Goal: Task Accomplishment & Management: Complete application form

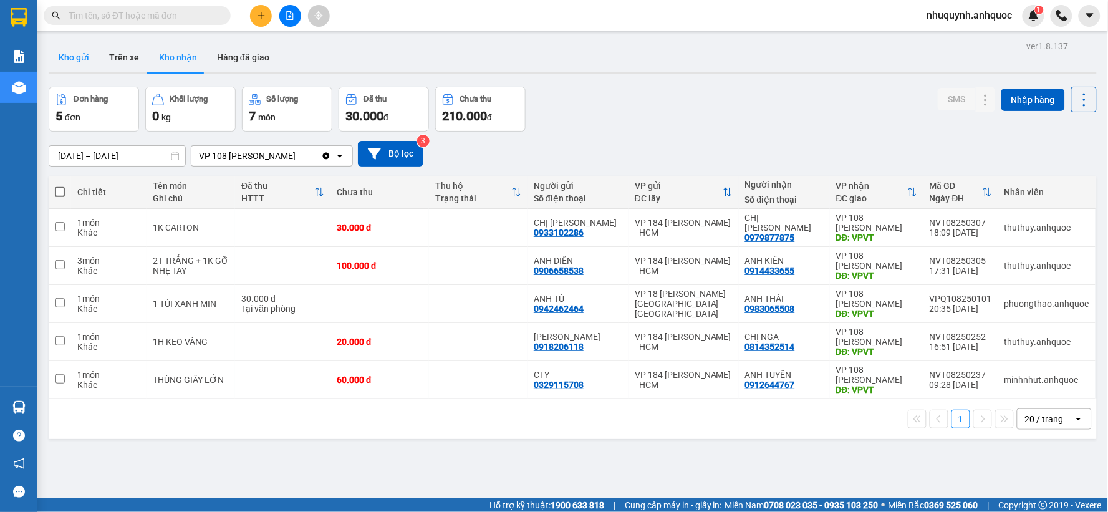
click at [82, 57] on button "Kho gửi" at bounding box center [74, 57] width 51 height 30
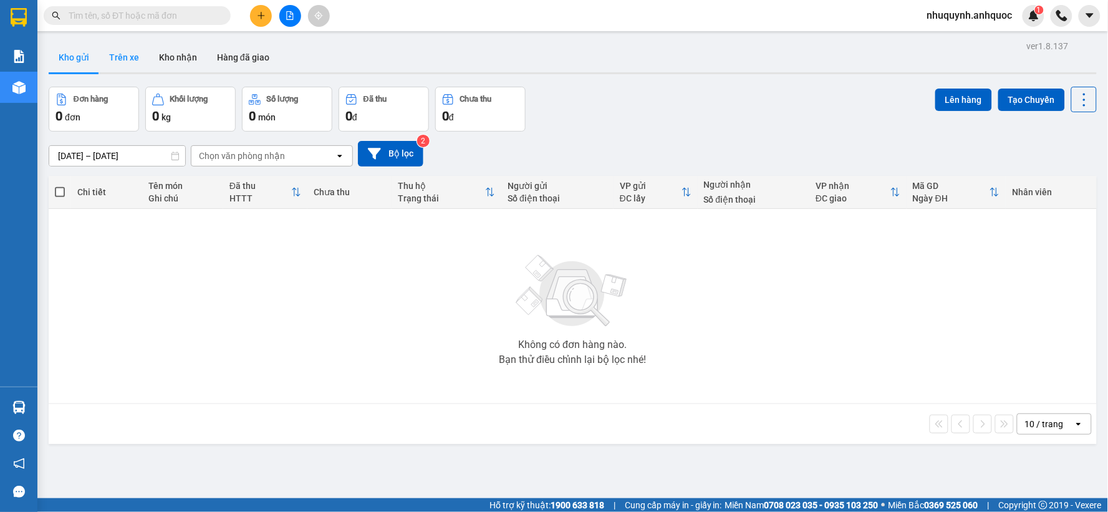
click at [128, 52] on button "Trên xe" at bounding box center [124, 57] width 50 height 30
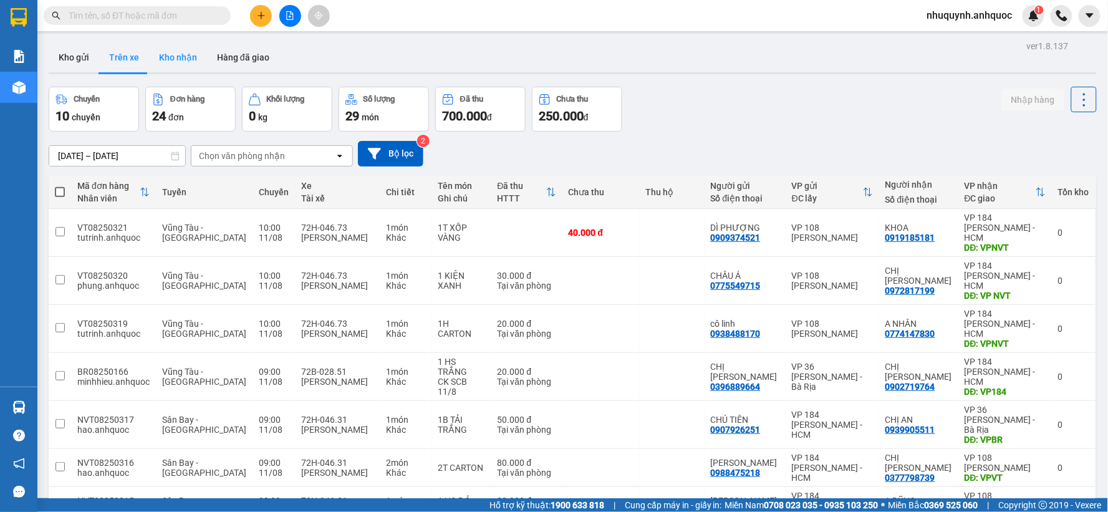
click at [178, 59] on button "Kho nhận" at bounding box center [178, 57] width 58 height 30
type input "[DATE] – [DATE]"
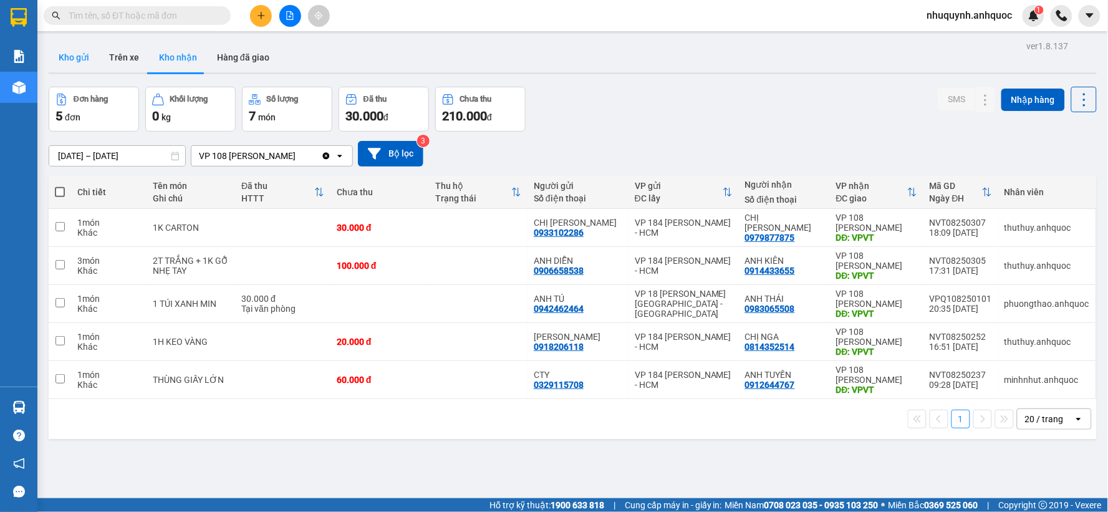
click at [82, 57] on button "Kho gửi" at bounding box center [74, 57] width 51 height 30
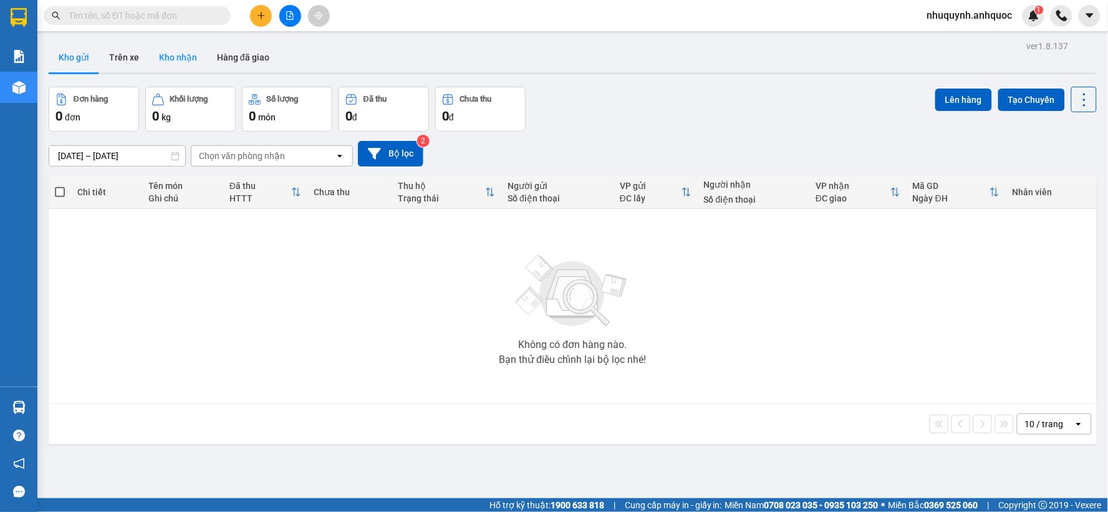
click at [178, 57] on button "Kho nhận" at bounding box center [178, 57] width 58 height 30
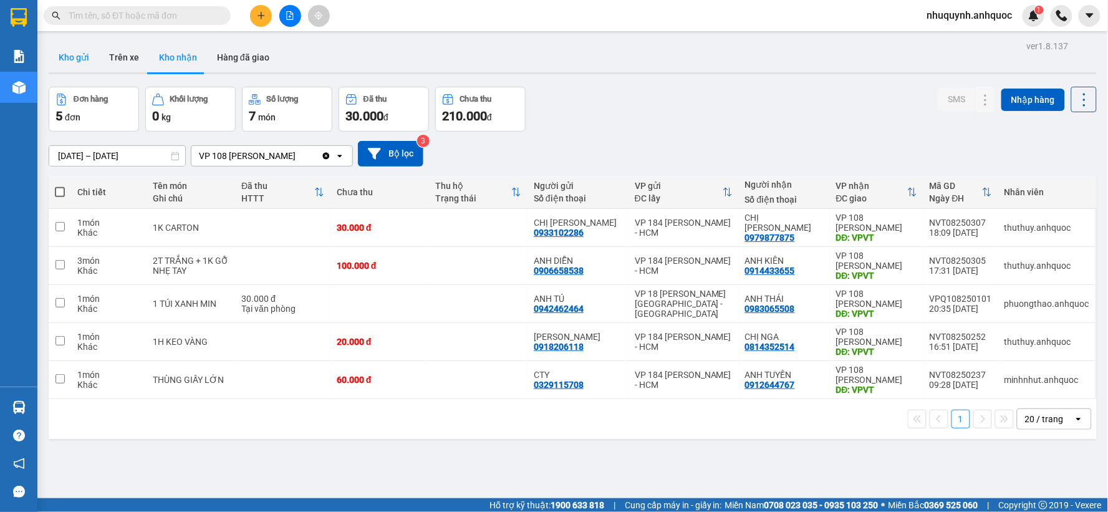
click at [79, 59] on button "Kho gửi" at bounding box center [74, 57] width 51 height 30
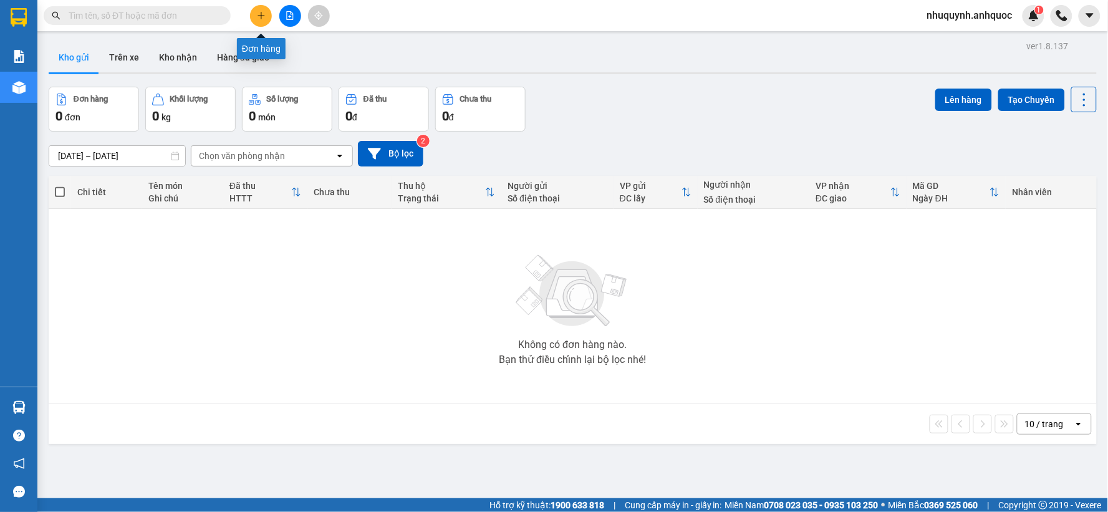
click at [264, 21] on button at bounding box center [261, 16] width 22 height 22
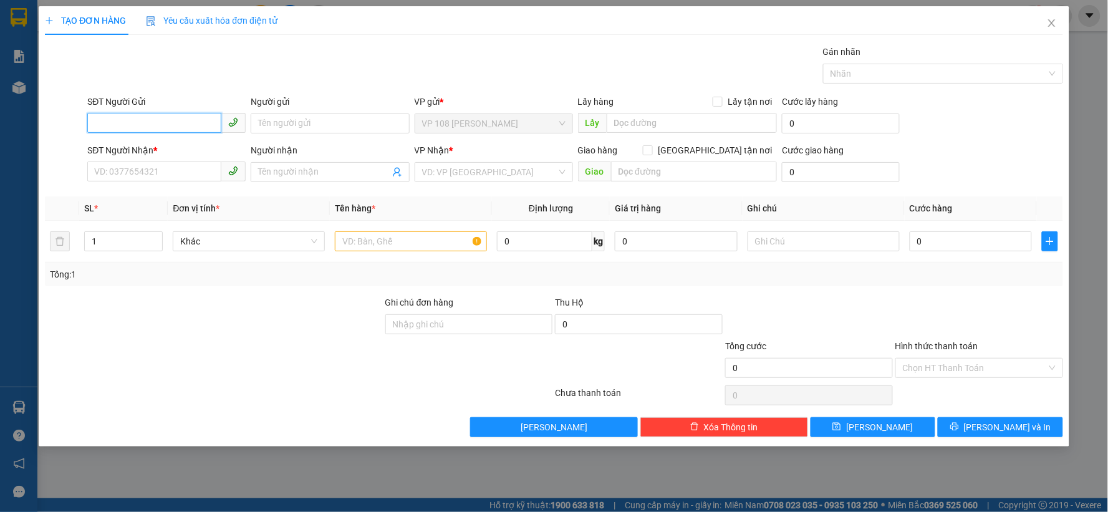
click at [178, 121] on input "SĐT Người Gửi" at bounding box center [154, 123] width 134 height 20
click at [157, 167] on input "SĐT Người Nhận *" at bounding box center [154, 172] width 134 height 20
type input "0961288946"
click at [334, 170] on input "Người nhận" at bounding box center [323, 172] width 131 height 14
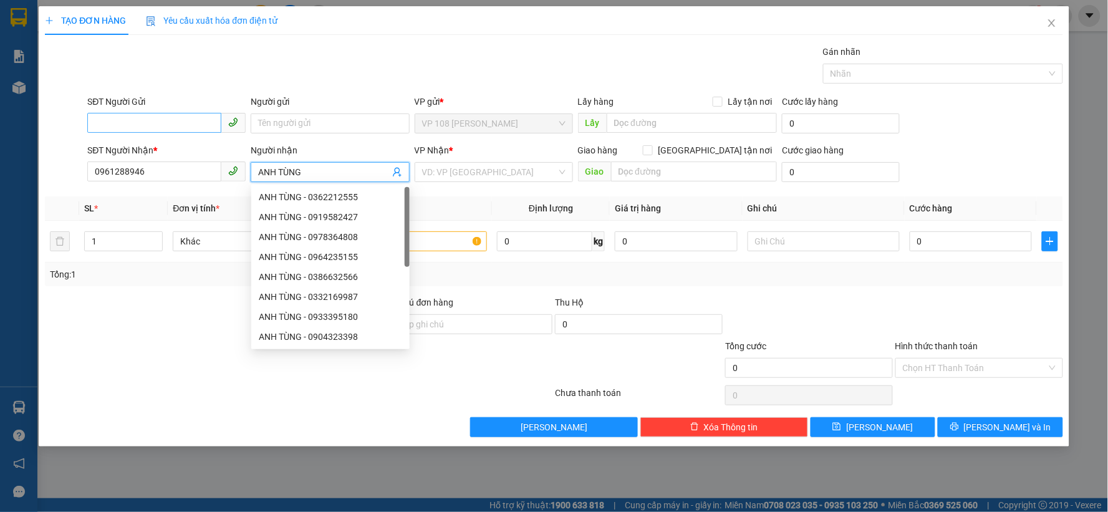
type input "ANH TÙNG"
click at [130, 122] on input "SĐT Người Gửi" at bounding box center [154, 123] width 134 height 20
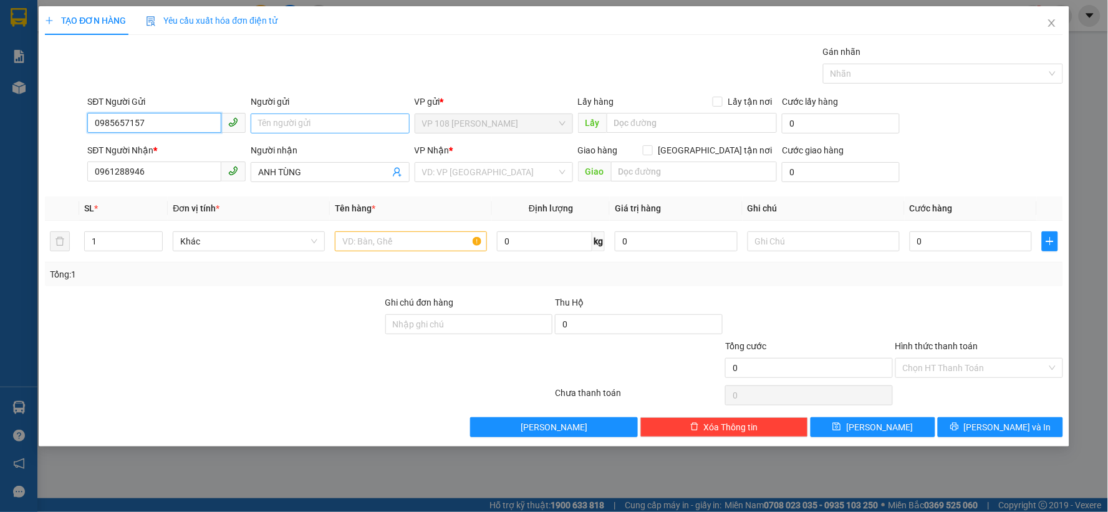
type input "0985657157"
click at [322, 123] on input "Người gửi" at bounding box center [330, 124] width 158 height 20
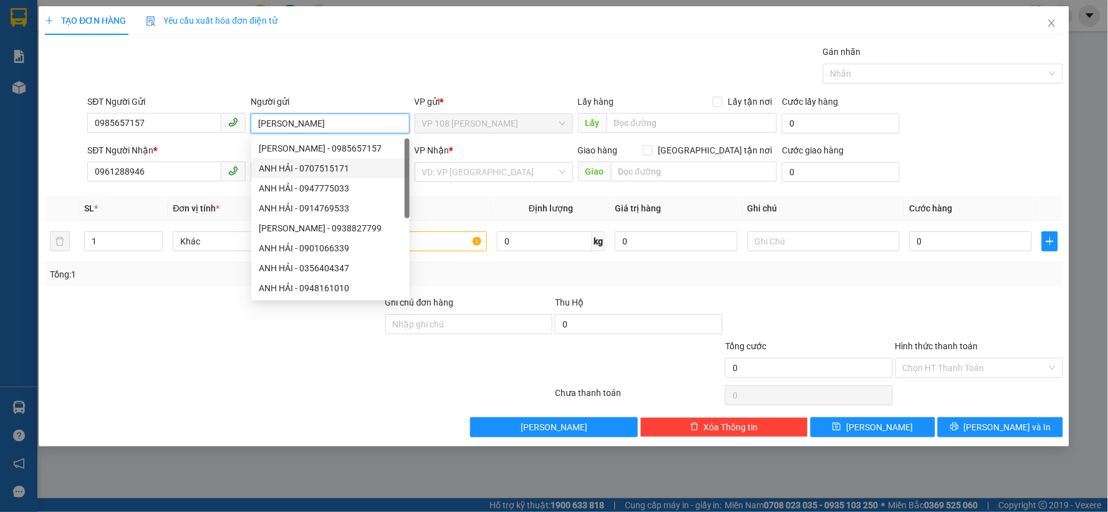
type input "ANH HẢI"
click at [483, 198] on th "Tên hàng *" at bounding box center [411, 208] width 162 height 24
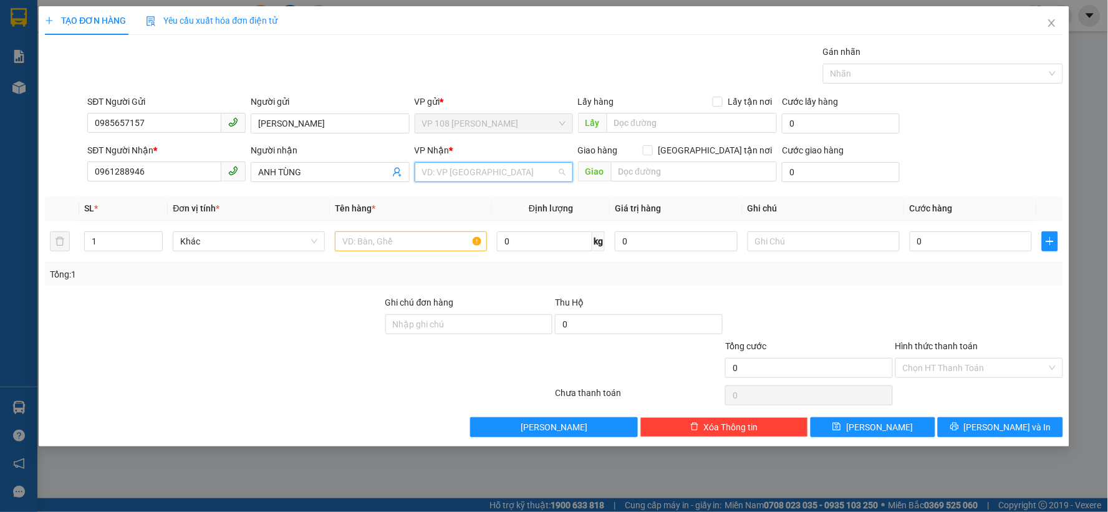
click at [513, 175] on input "search" at bounding box center [489, 172] width 135 height 19
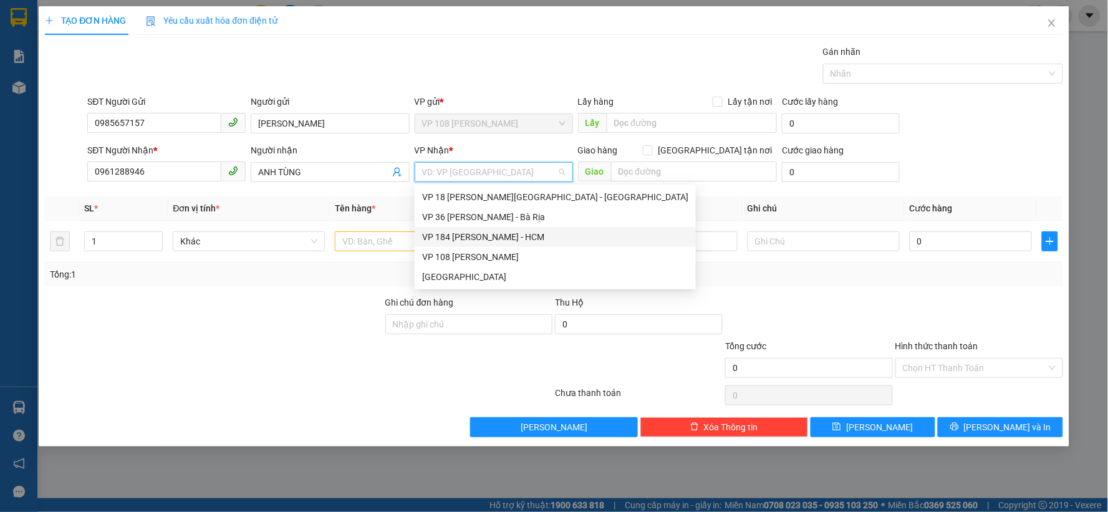
click at [466, 234] on div "VP 184 [PERSON_NAME] - HCM" at bounding box center [555, 237] width 266 height 14
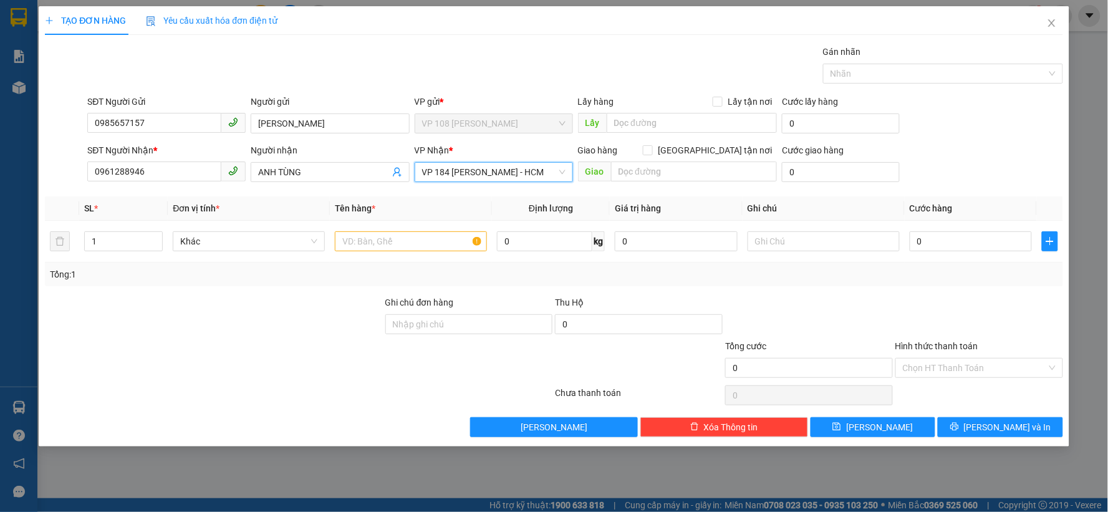
click at [655, 183] on div "Giao hàng Giao tận nơi Giao" at bounding box center [678, 165] width 200 height 44
click at [659, 176] on input "text" at bounding box center [694, 172] width 167 height 20
type input "VP184"
click at [398, 233] on input "text" at bounding box center [411, 241] width 152 height 20
click at [390, 242] on input "text" at bounding box center [411, 241] width 152 height 20
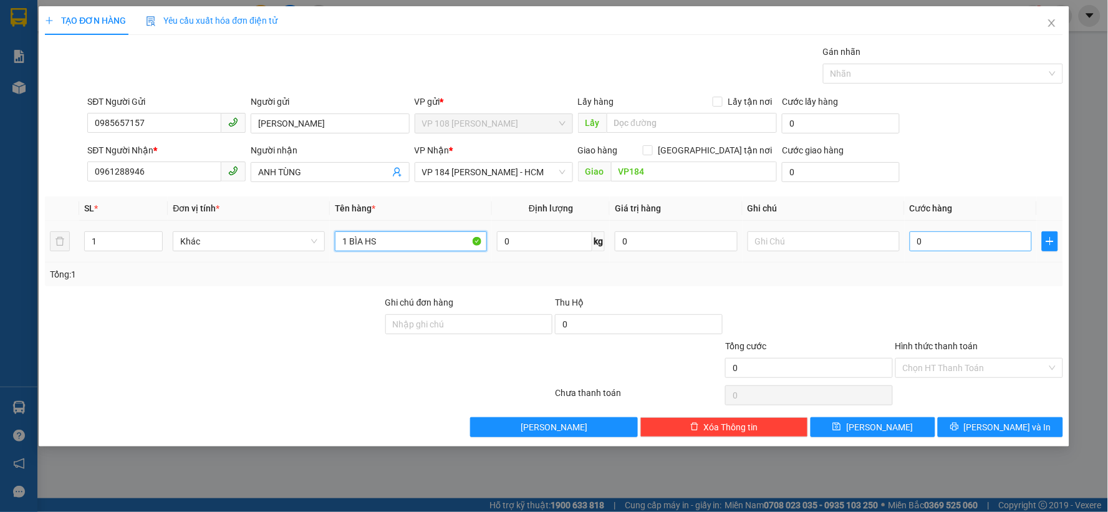
type input "1 BÌA HS"
click at [938, 239] on input "0" at bounding box center [971, 241] width 123 height 20
type input "2"
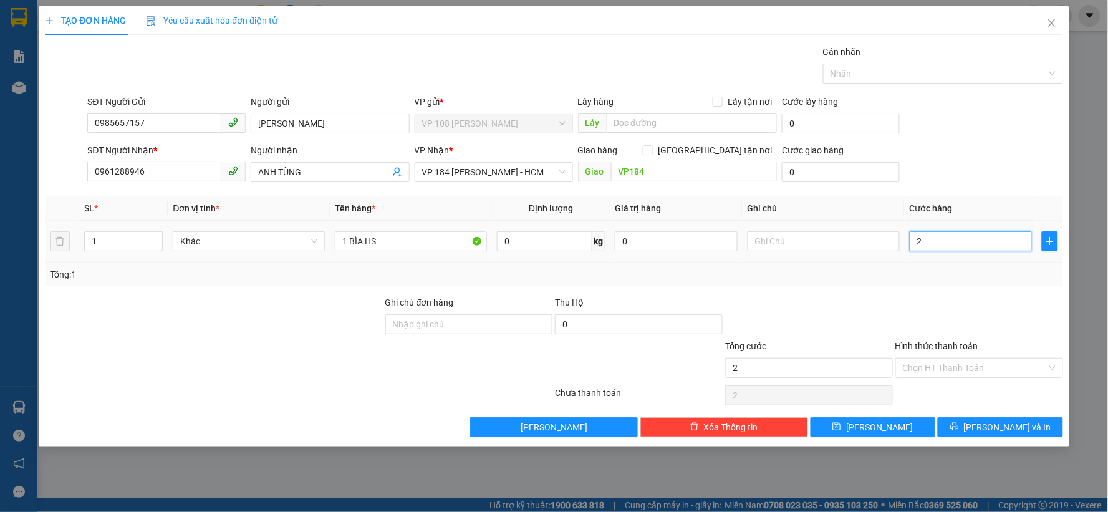
type input "20"
type input "200"
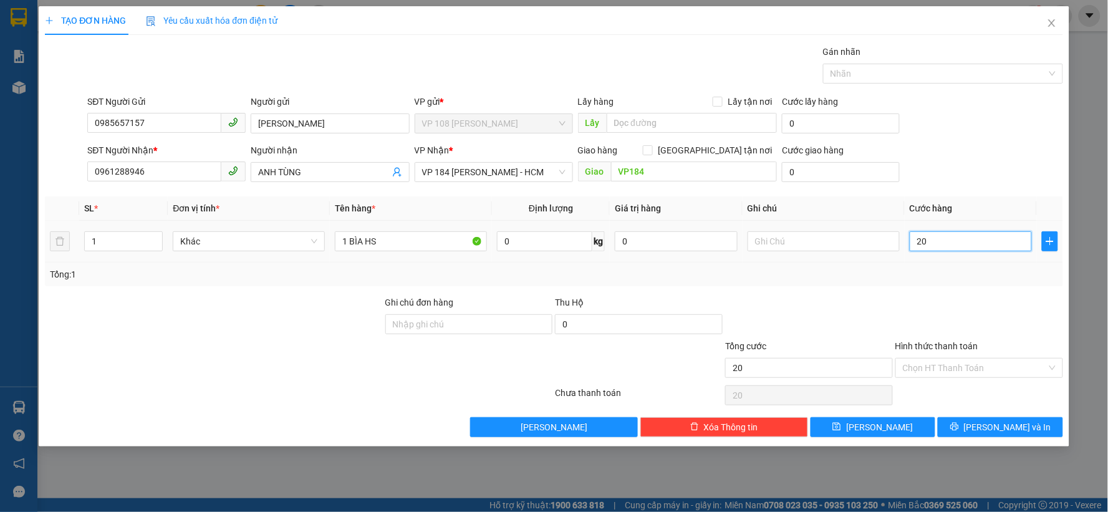
type input "200"
type input "2.000"
type input "20.000"
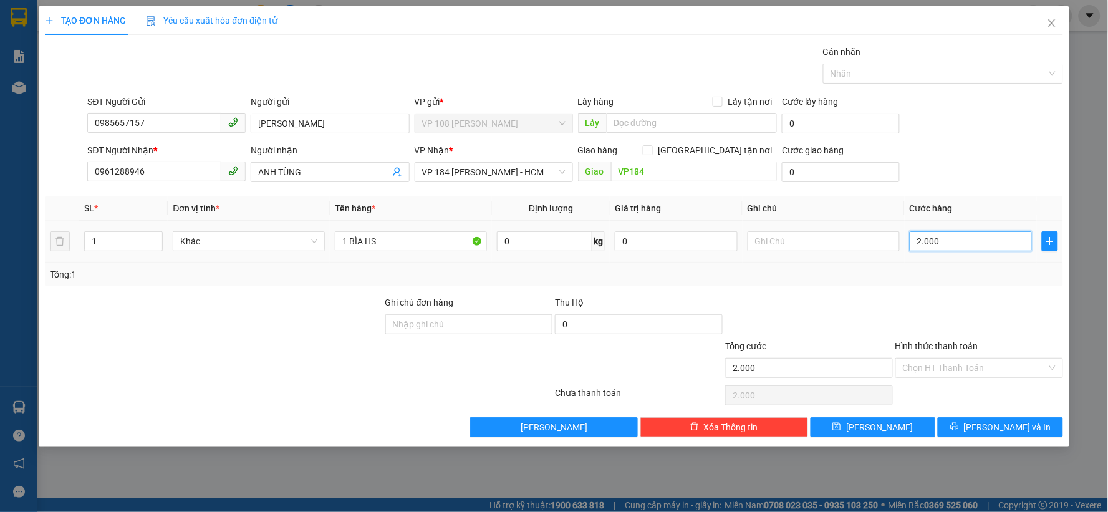
type input "20.000"
click at [1008, 428] on span "Lưu và In" at bounding box center [1007, 427] width 87 height 14
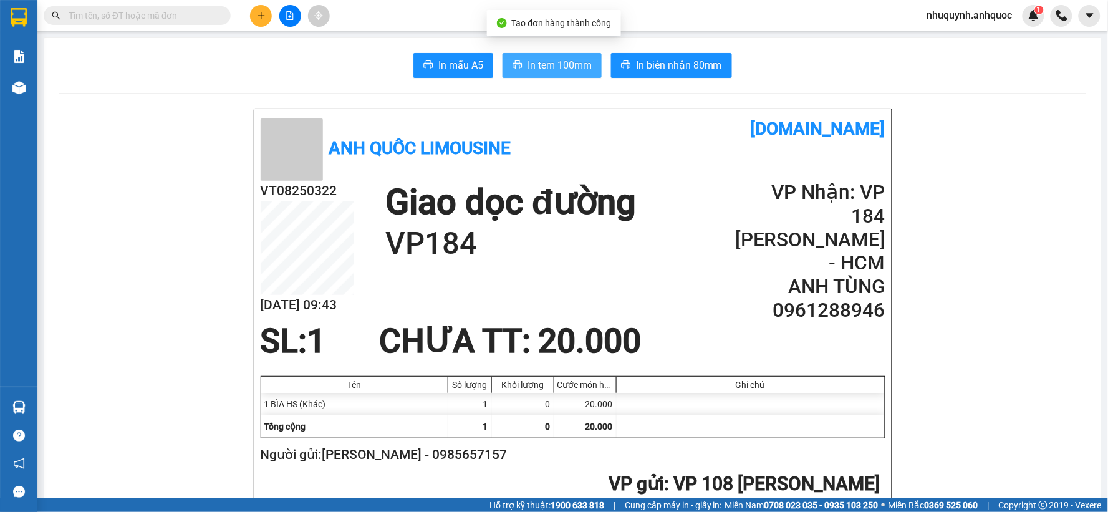
click at [568, 65] on span "In tem 100mm" at bounding box center [560, 65] width 64 height 16
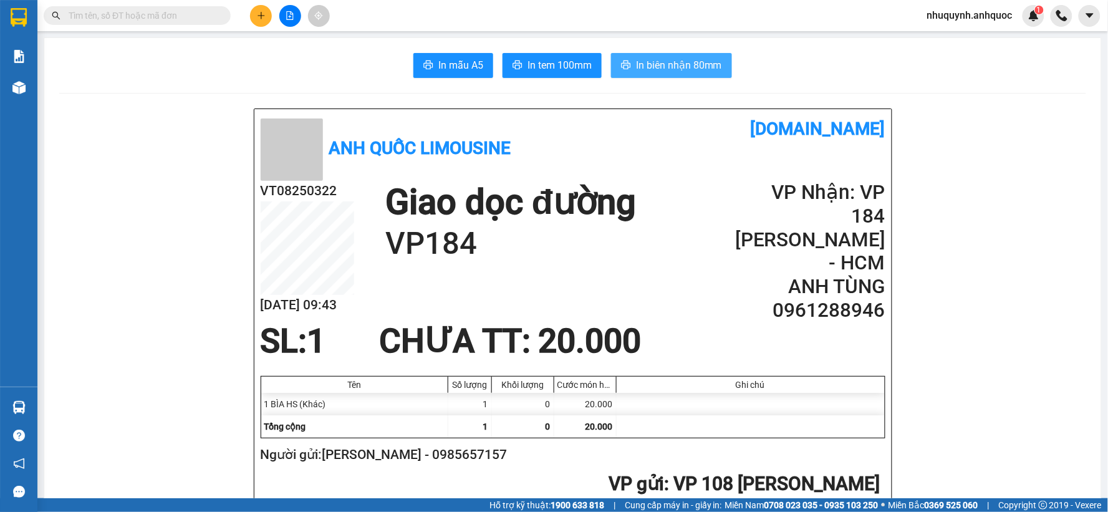
click at [657, 62] on span "In biên nhận 80mm" at bounding box center [679, 65] width 86 height 16
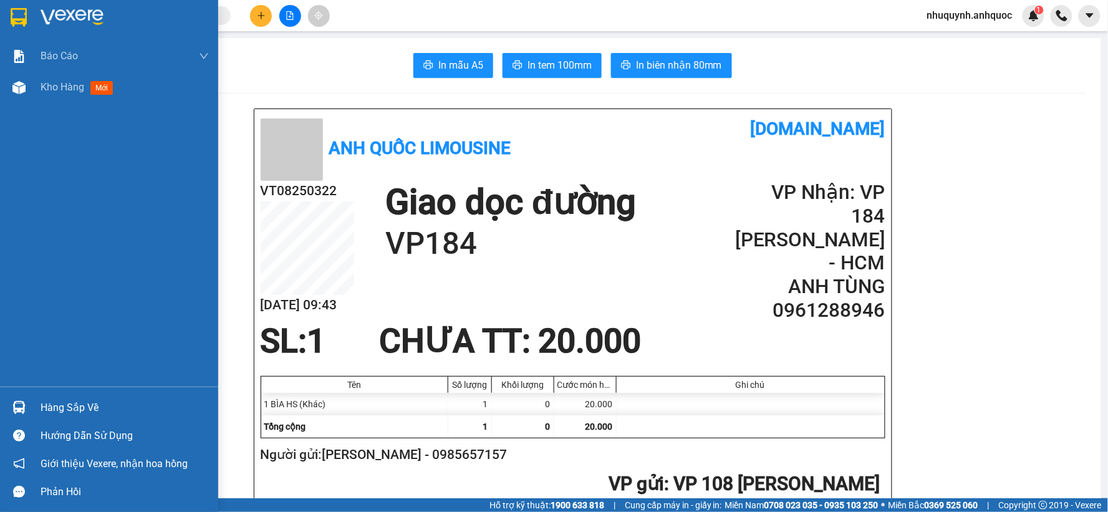
click at [41, 11] on img at bounding box center [72, 17] width 63 height 19
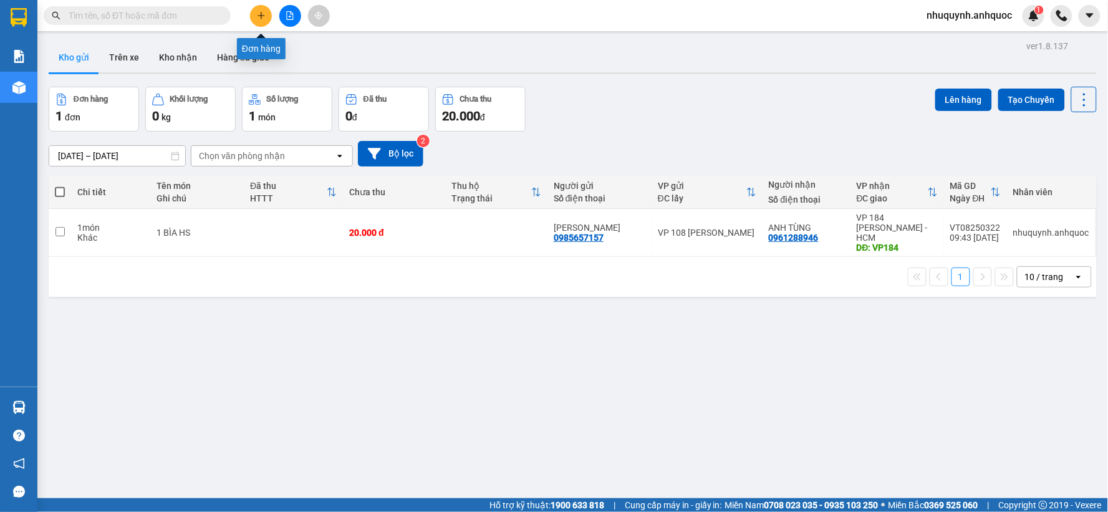
click at [262, 19] on icon "plus" at bounding box center [261, 15] width 9 height 9
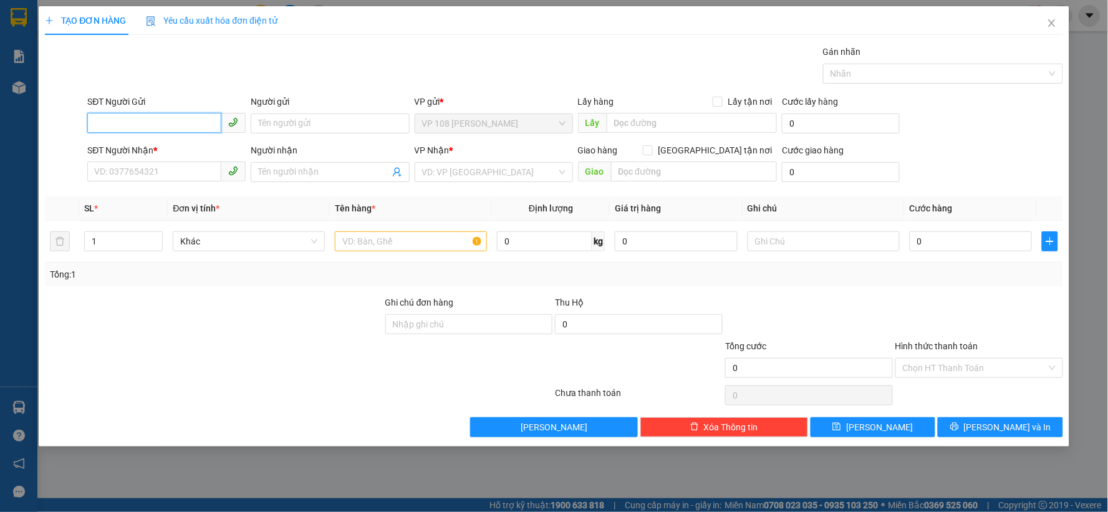
click at [173, 127] on input "SĐT Người Gửi" at bounding box center [154, 123] width 134 height 20
click at [181, 142] on div "0792833777 - BS HIỀN" at bounding box center [166, 149] width 143 height 14
type input "0792833777"
type input "BS HIỀN"
type input "0903621256"
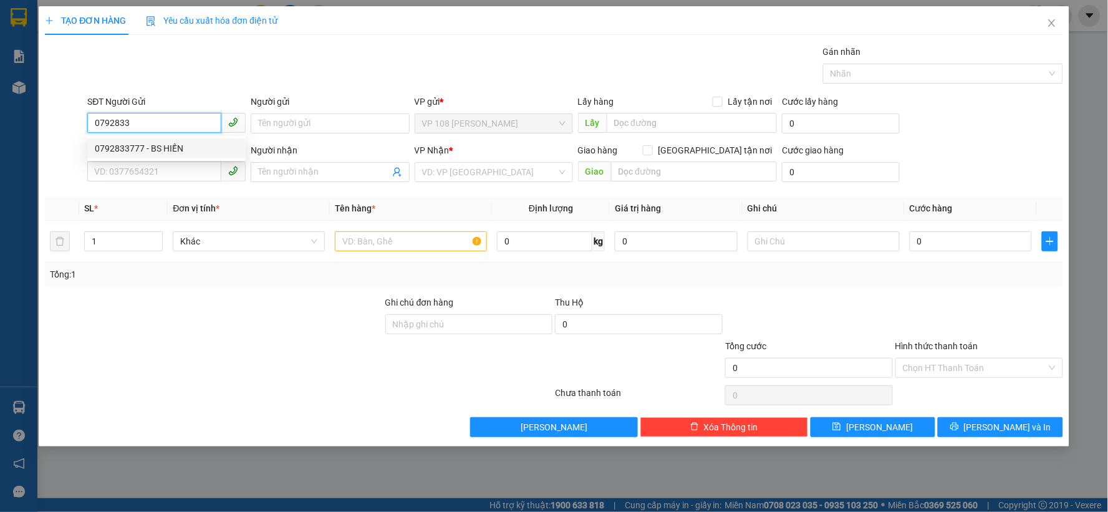
type input "MINH THẢO"
type input "VPQ1"
type input "20.000"
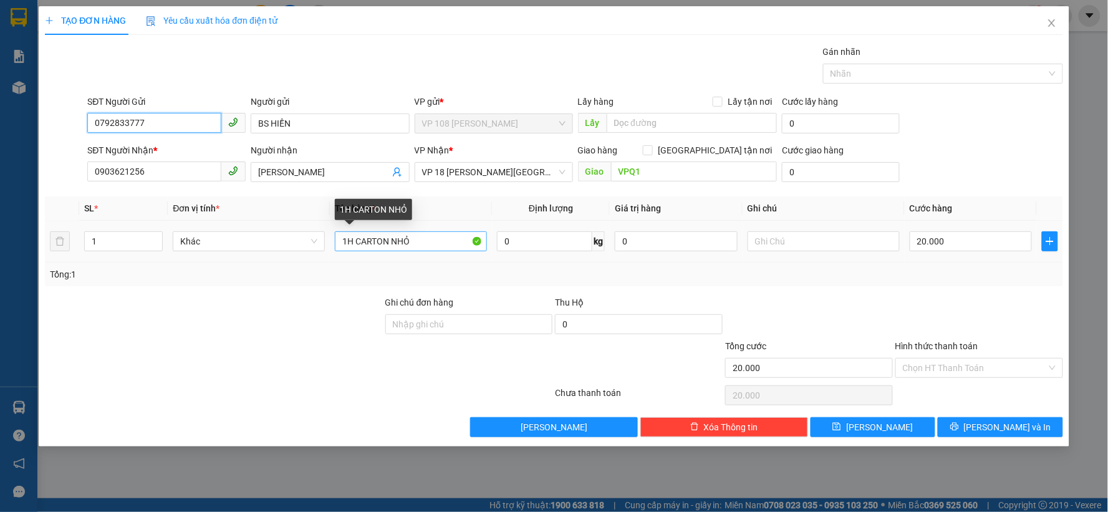
type input "0792833777"
drag, startPoint x: 422, startPoint y: 240, endPoint x: 350, endPoint y: 245, distance: 72.5
click at [350, 245] on input "1H CARTON NHỎ" at bounding box center [411, 241] width 152 height 20
type input "1B TRẮNG NHỎ"
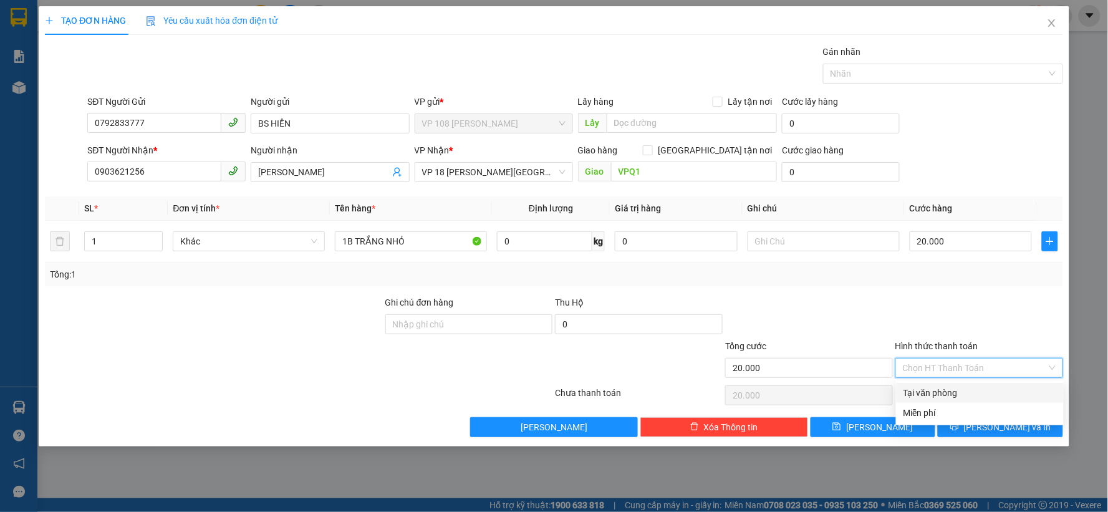
click at [980, 370] on input "Hình thức thanh toán" at bounding box center [975, 368] width 144 height 19
click at [953, 390] on div "Tại văn phòng" at bounding box center [980, 393] width 153 height 14
type input "0"
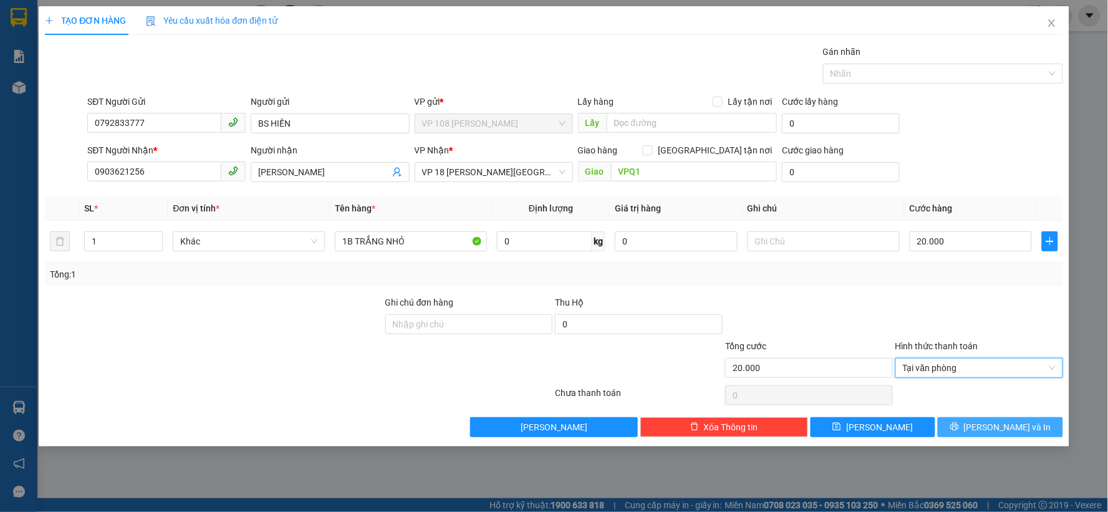
click at [1018, 430] on span "Lưu và In" at bounding box center [1007, 427] width 87 height 14
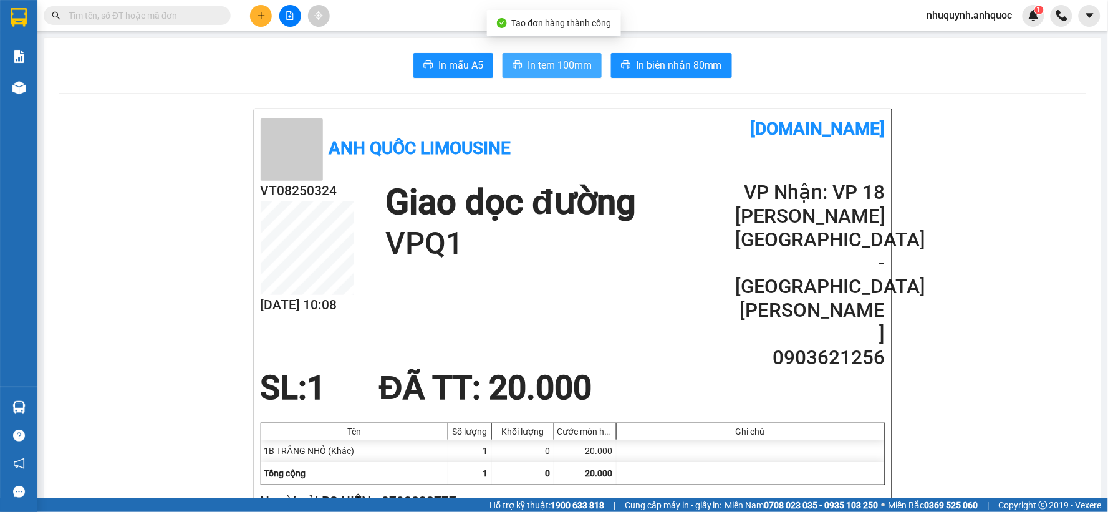
click at [534, 72] on span "In tem 100mm" at bounding box center [560, 65] width 64 height 16
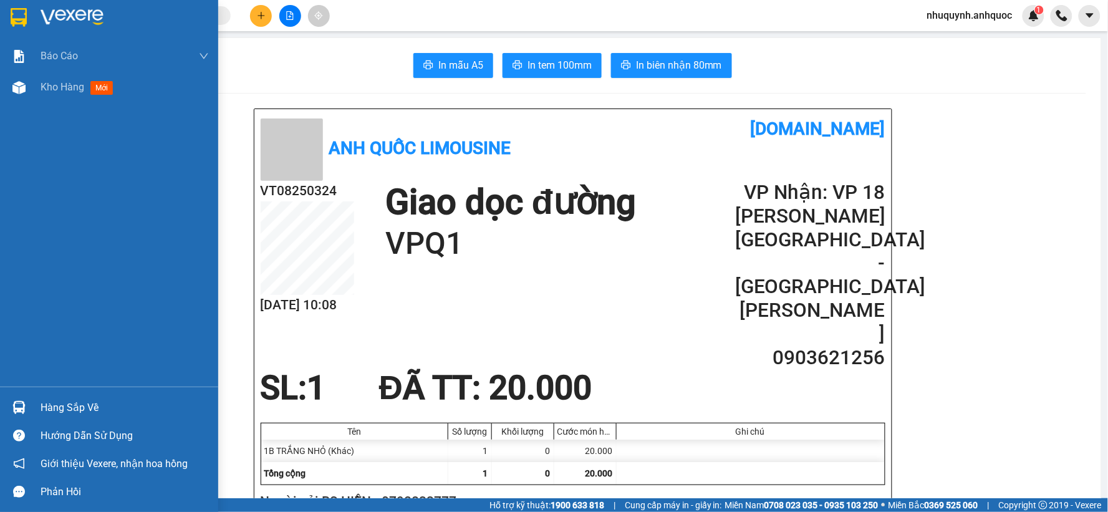
click at [81, 14] on img at bounding box center [72, 17] width 63 height 19
